Goal: Use online tool/utility

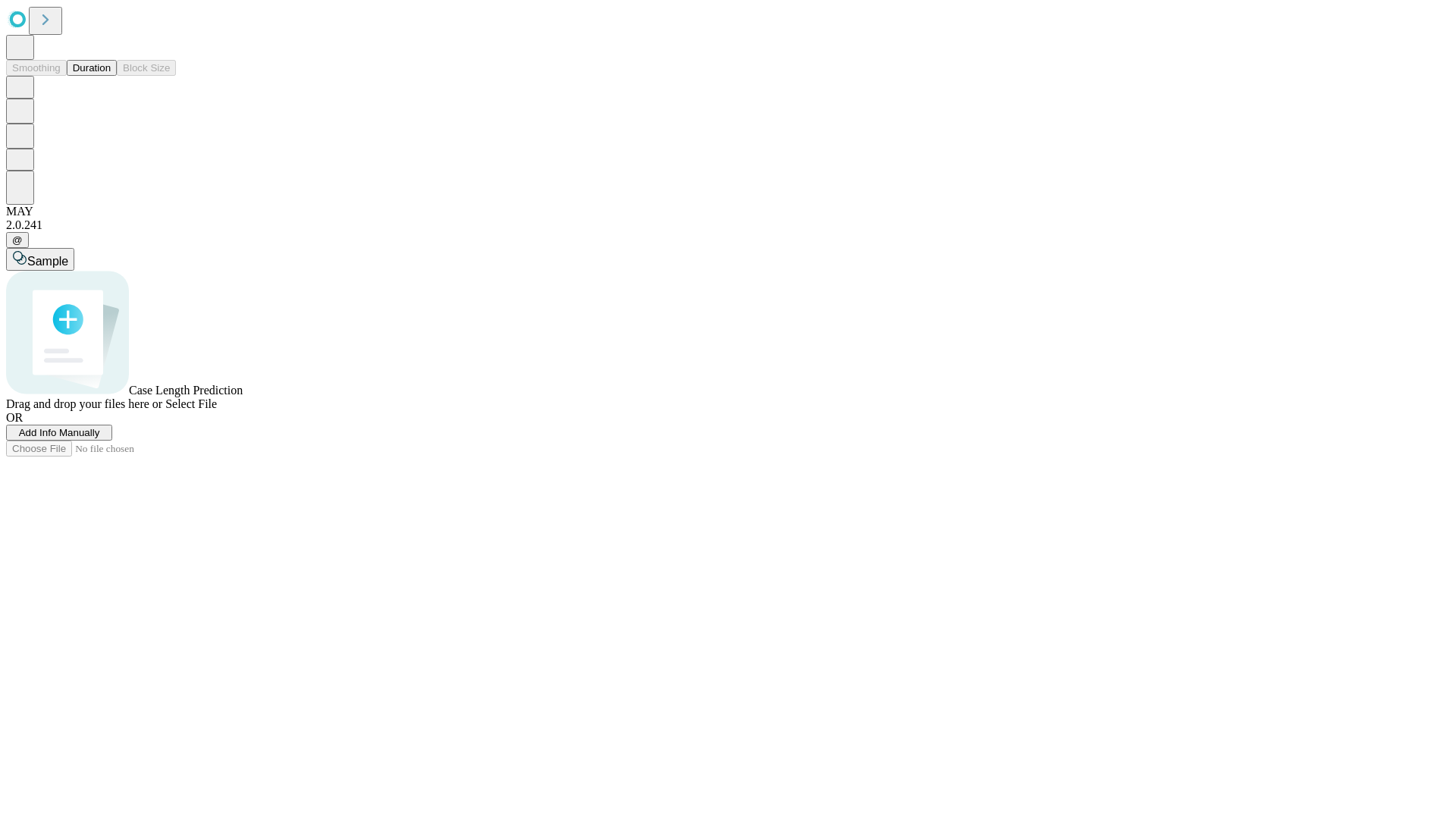
click at [110, 76] on button "Duration" at bounding box center [91, 68] width 50 height 16
click at [100, 439] on span "Add Info Manually" at bounding box center [59, 433] width 81 height 11
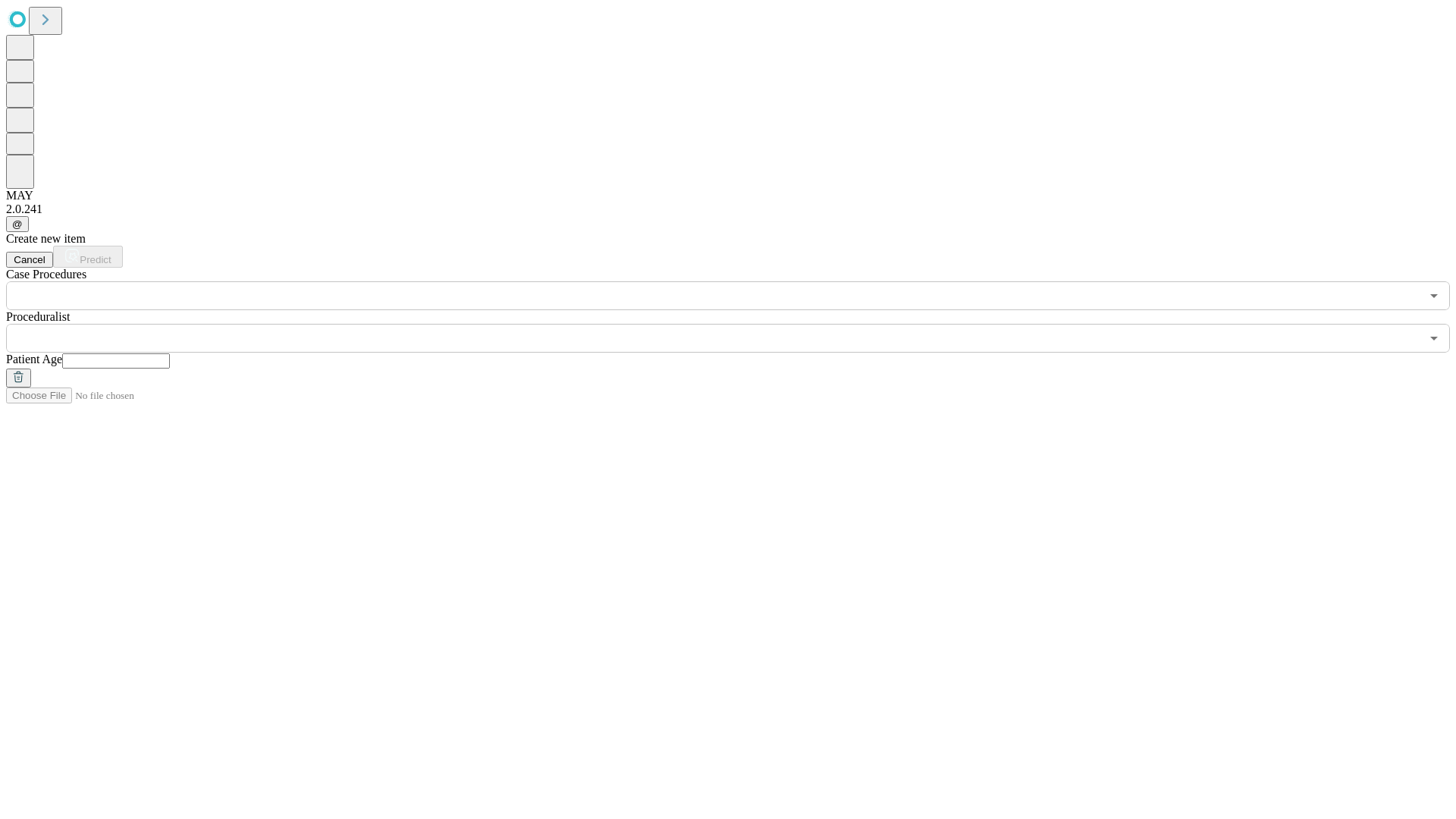
click at [170, 354] on input "text" at bounding box center [115, 361] width 107 height 15
type input "**"
click at [739, 323] on input "text" at bounding box center [712, 338] width 1414 height 29
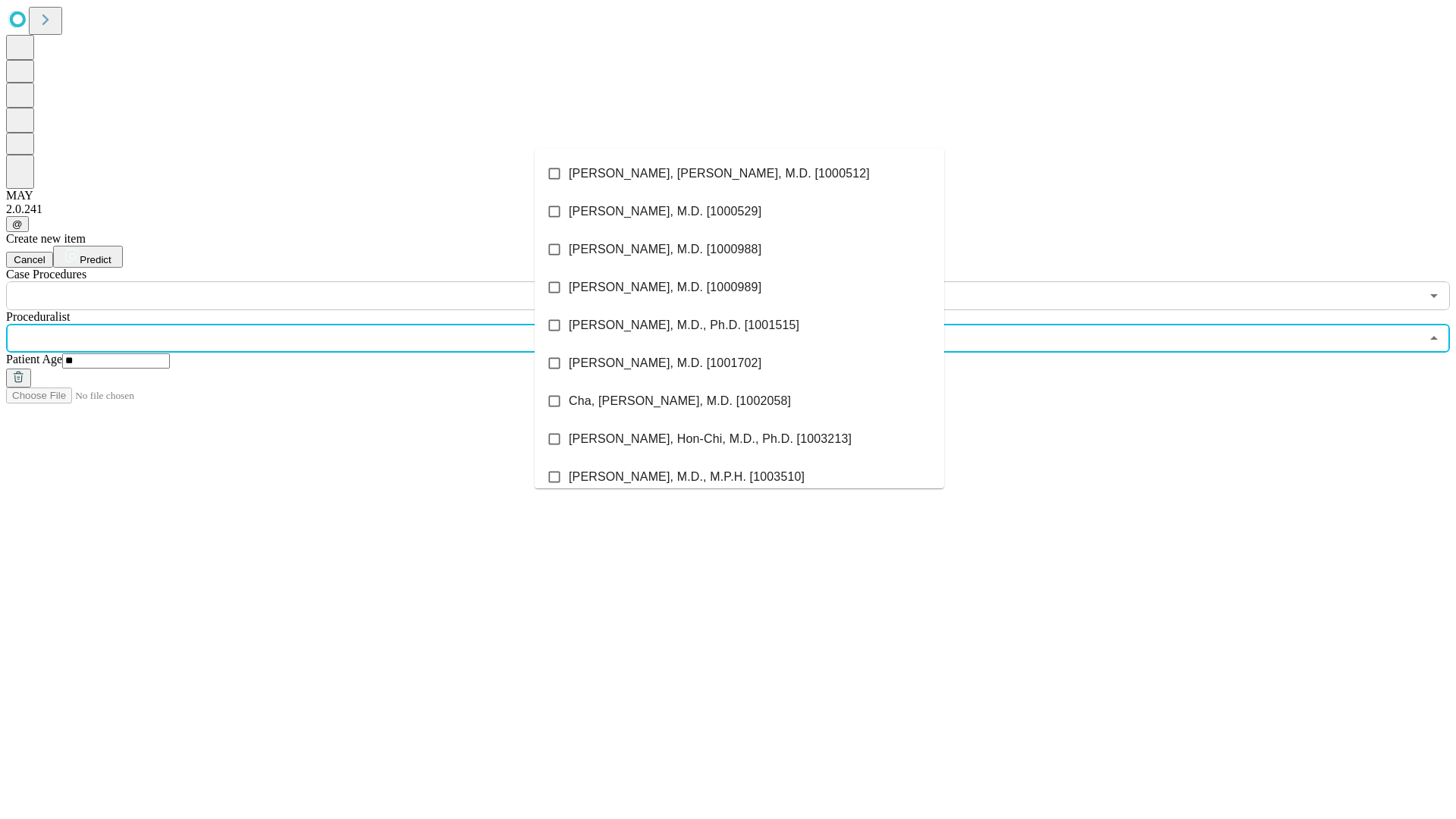
click at [739, 174] on li "[PERSON_NAME], [PERSON_NAME], M.D. [1000512]" at bounding box center [739, 174] width 410 height 38
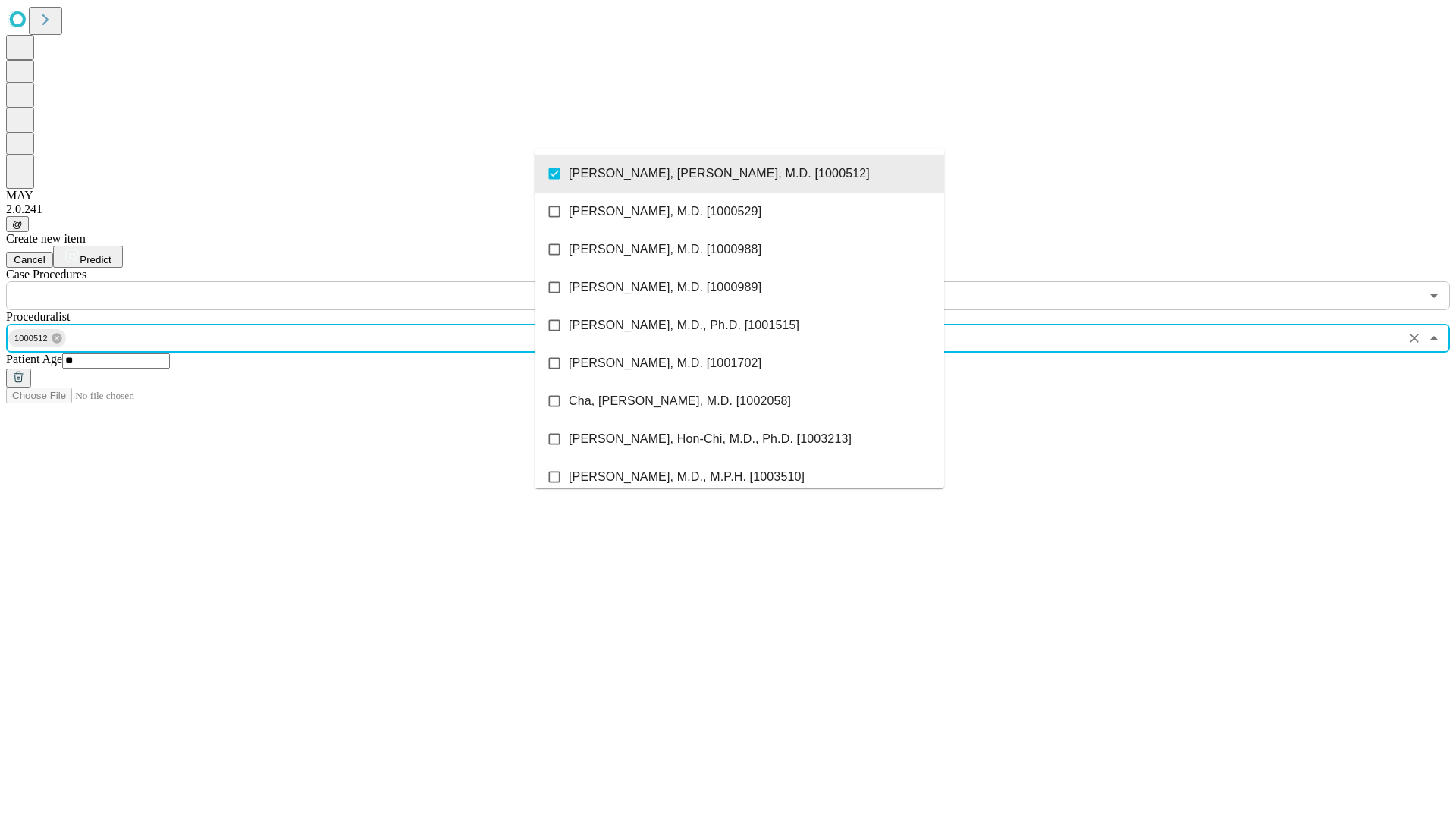
click at [319, 282] on input "text" at bounding box center [712, 296] width 1414 height 29
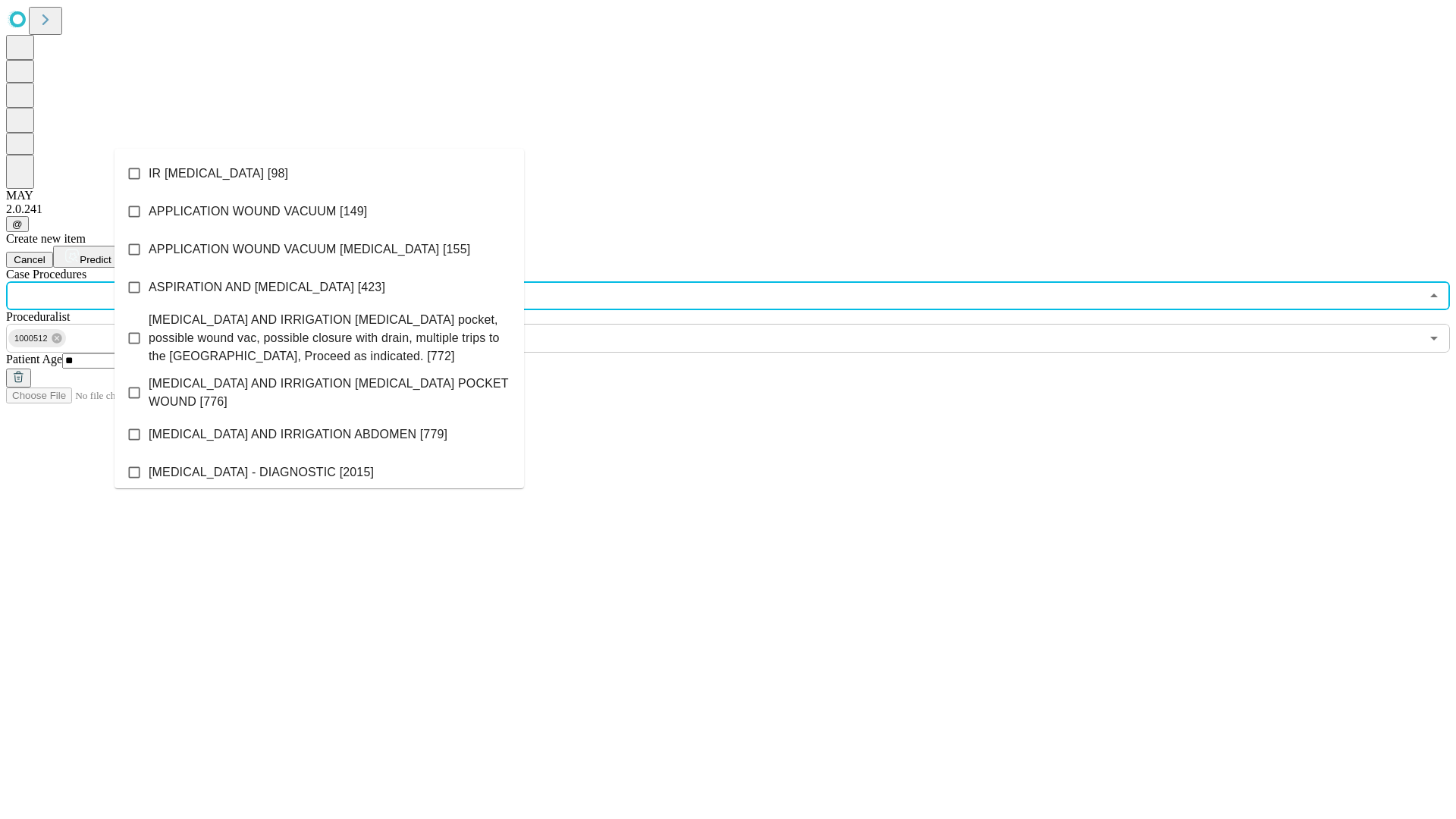
click at [320, 174] on li "IR [MEDICAL_DATA] [98]" at bounding box center [319, 174] width 410 height 38
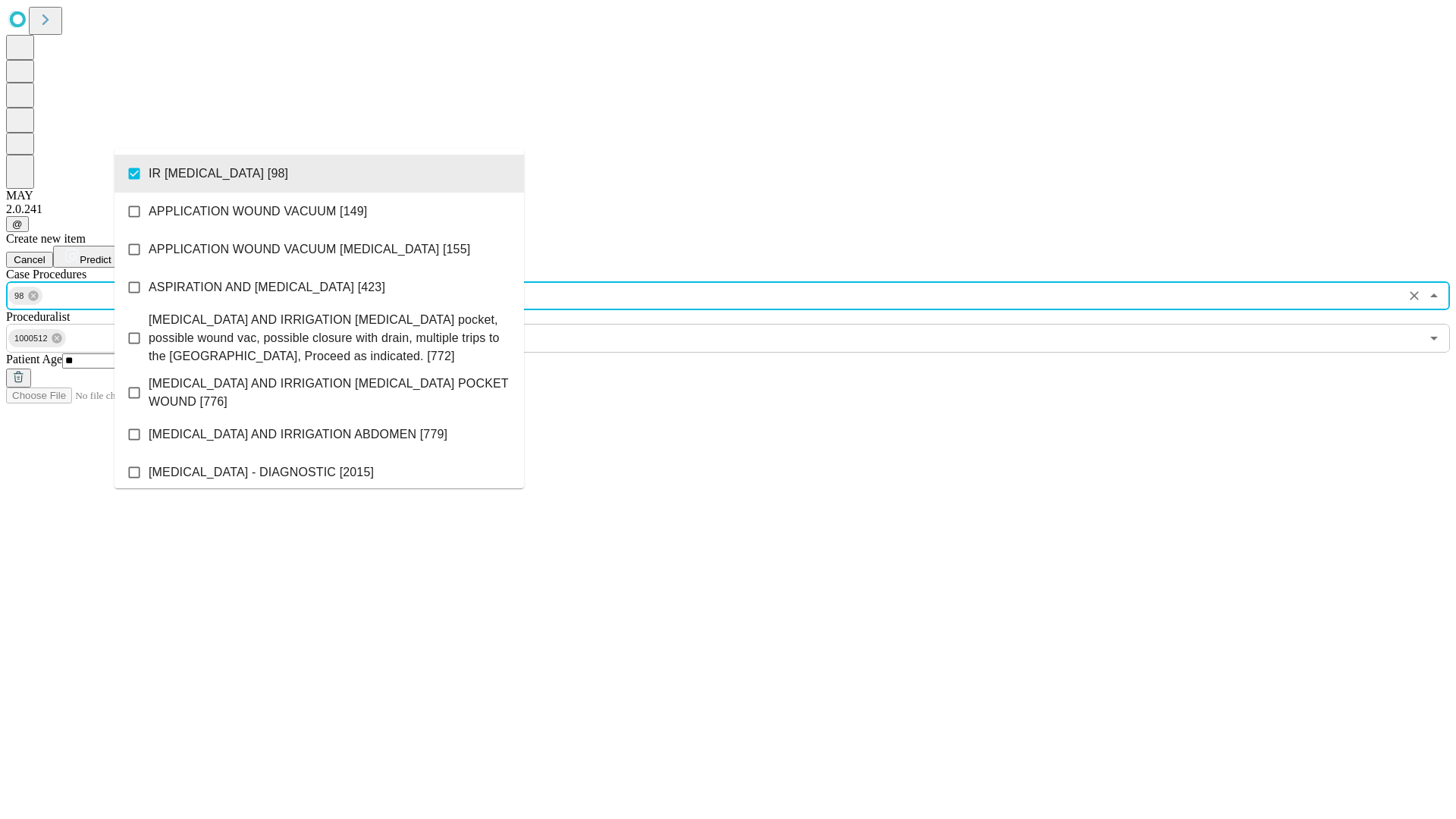
click at [110, 254] on span "Predict" at bounding box center [95, 260] width 31 height 11
